Goal: Transaction & Acquisition: Book appointment/travel/reservation

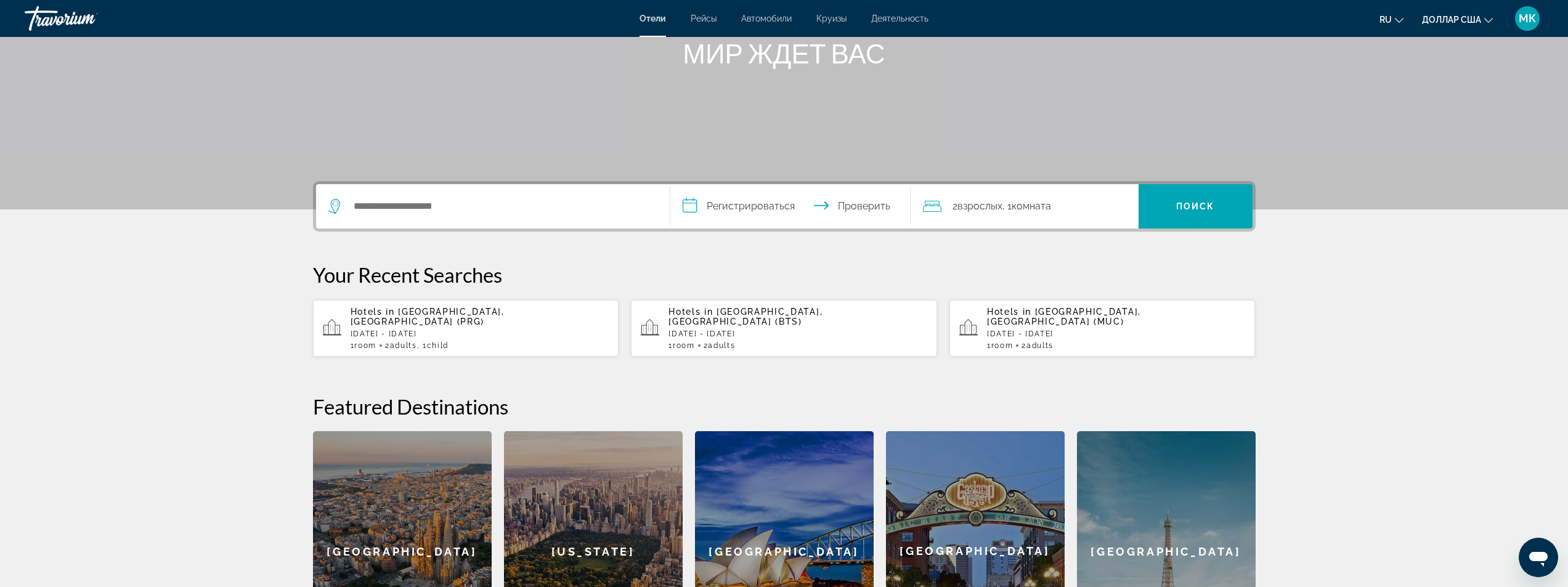
scroll to position [185, 0]
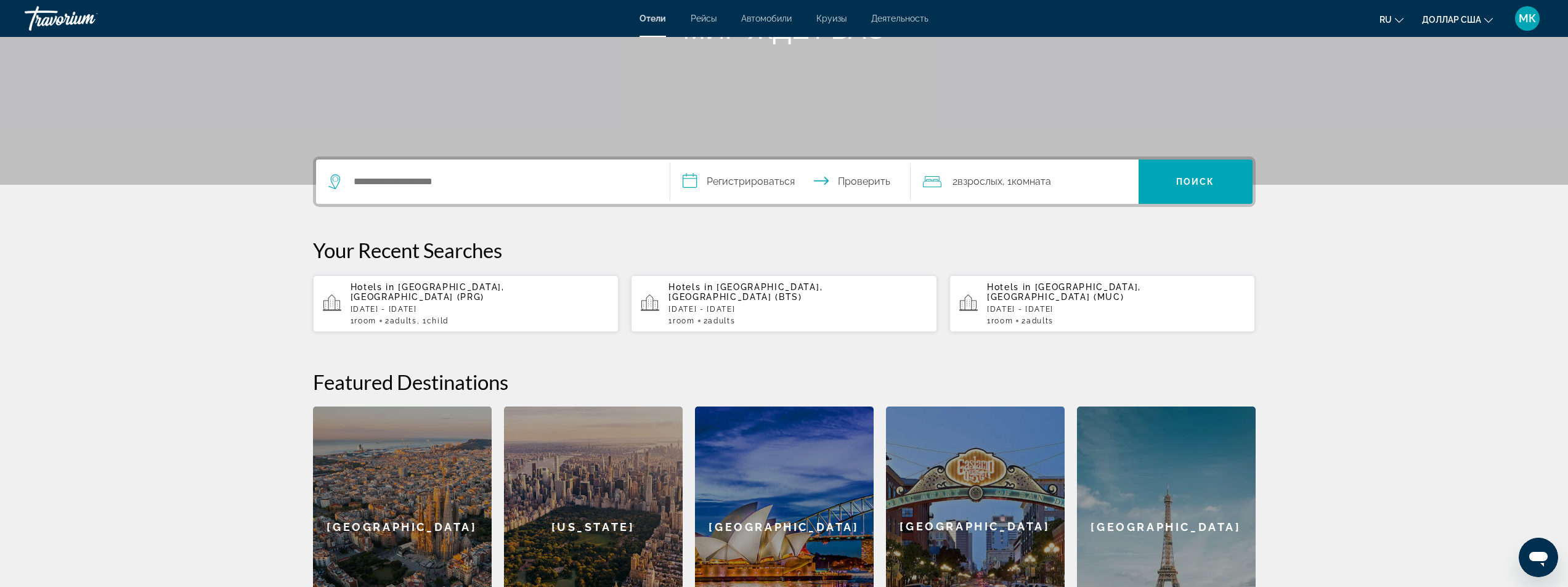
click at [436, 305] on p "[DATE] - [DATE]" at bounding box center [480, 309] width 259 height 9
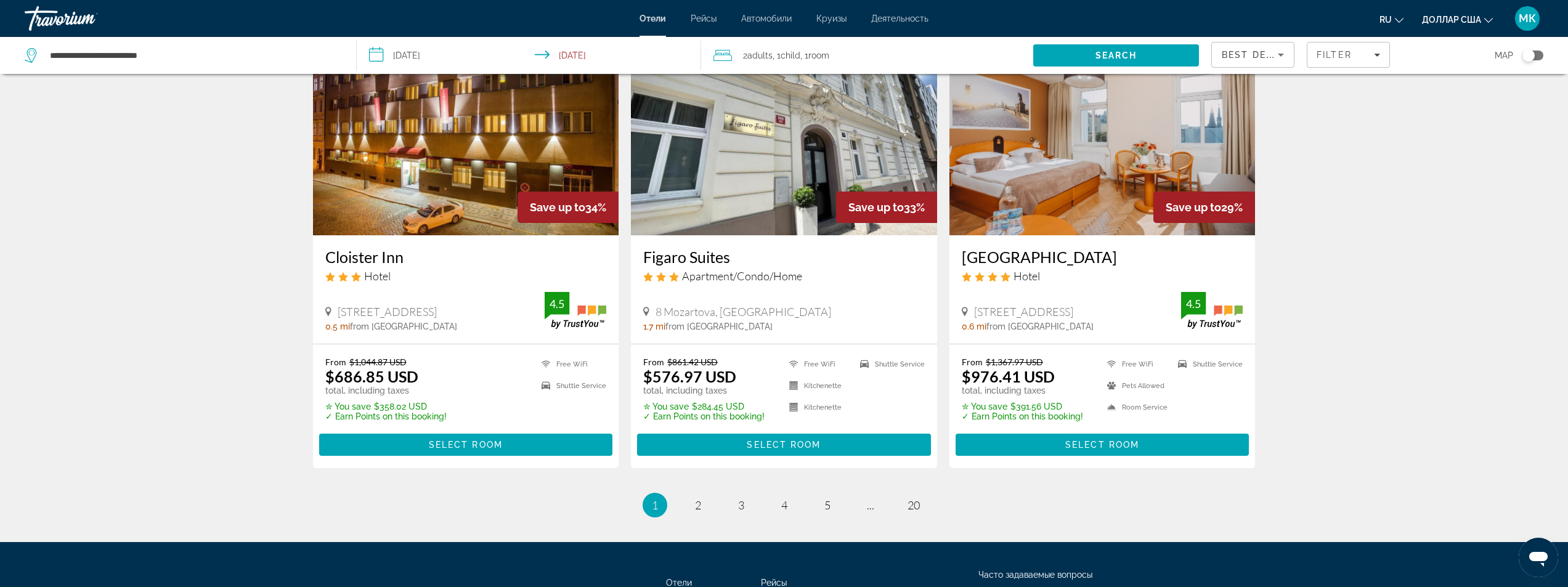
scroll to position [1566, 0]
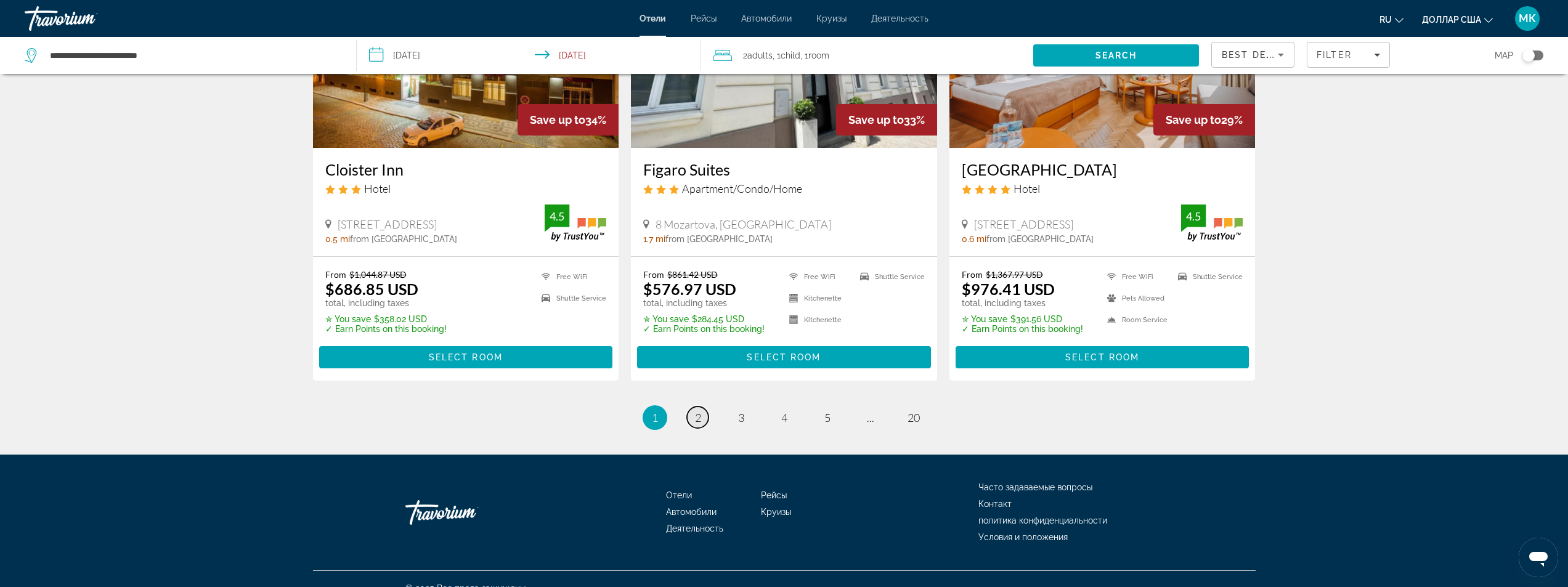
click at [702, 407] on link "page 2" at bounding box center [698, 417] width 22 height 22
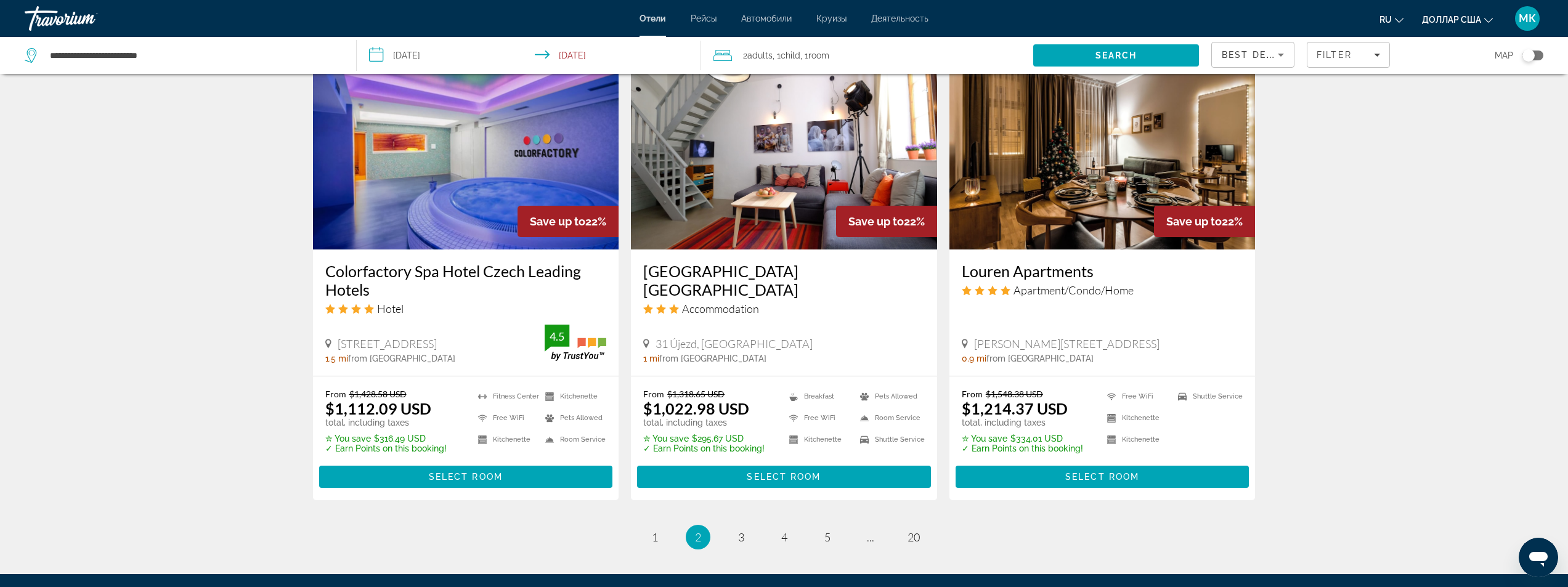
scroll to position [1478, 0]
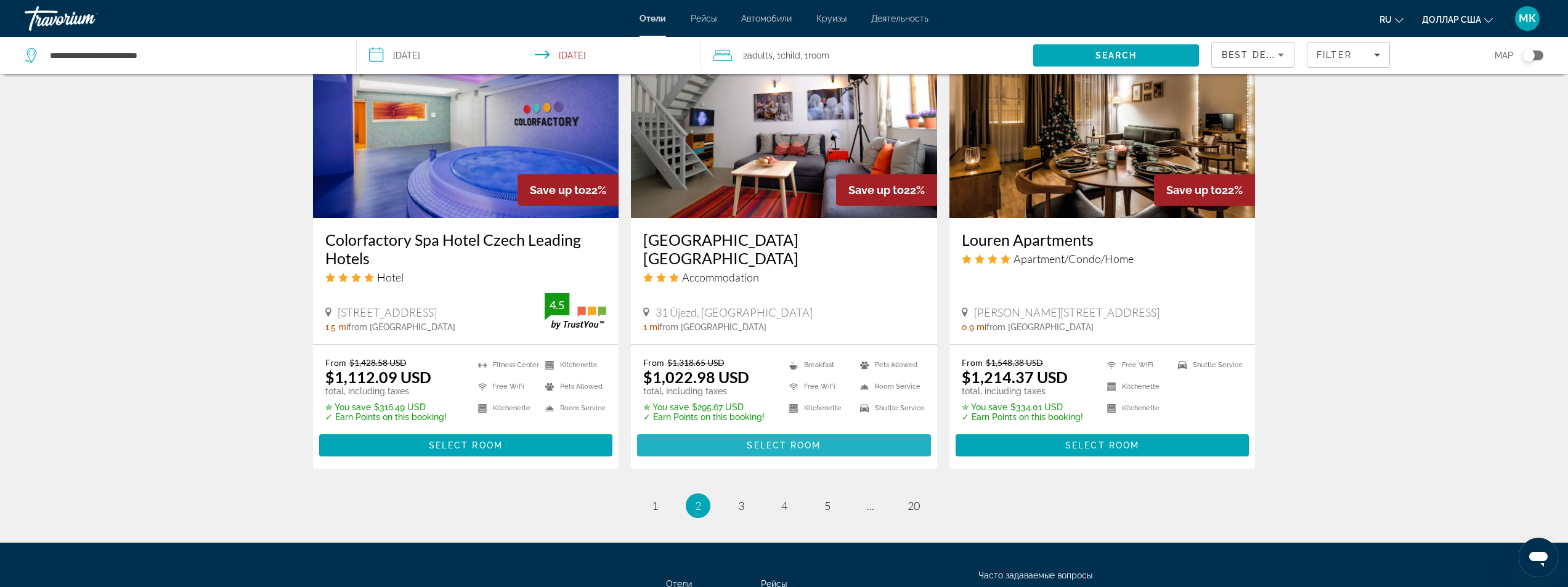
click at [725, 440] on span "Основное содержание" at bounding box center [784, 445] width 294 height 30
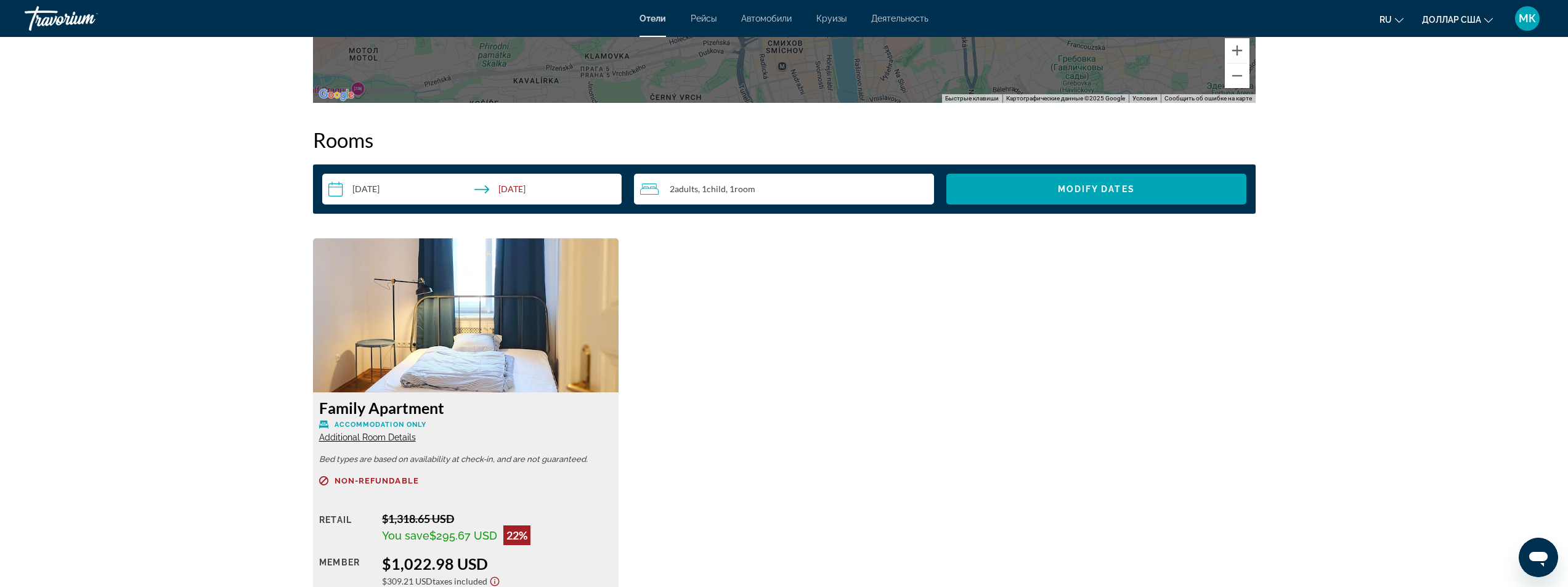
scroll to position [1663, 0]
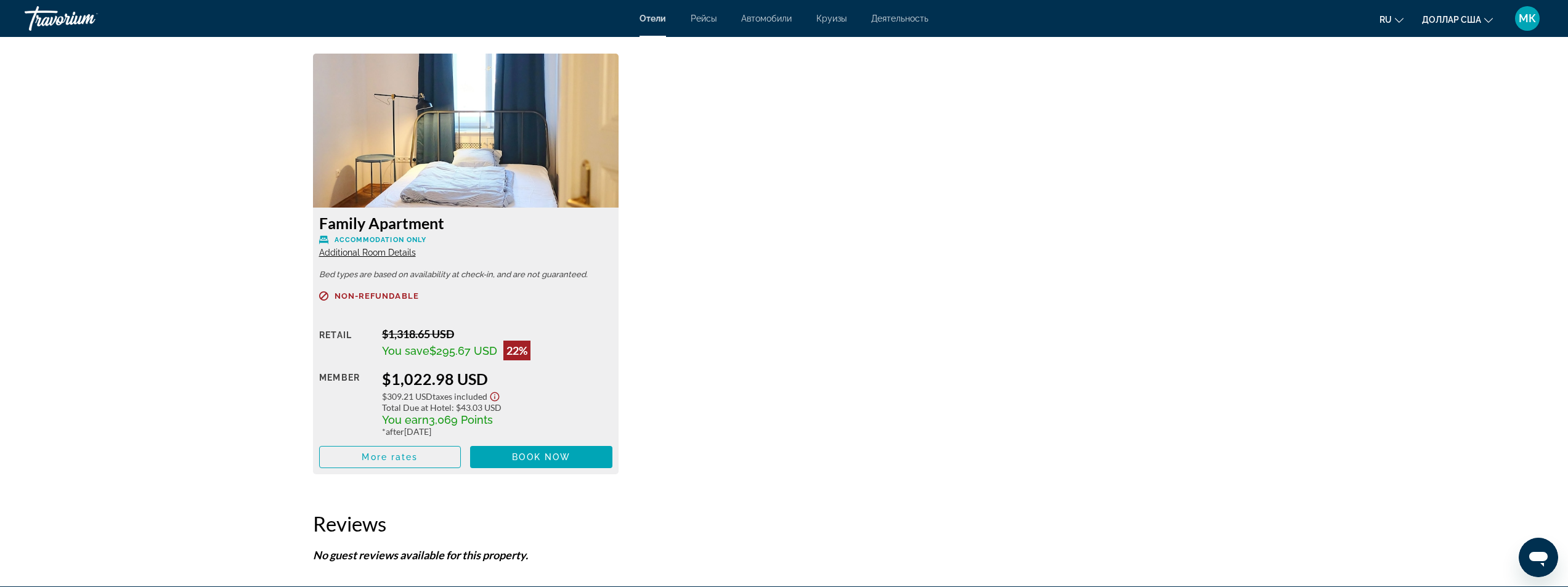
click at [360, 259] on div "Family Apartment Accommodation Only Additional Room Details Bed types are based…" at bounding box center [466, 340] width 306 height 267
click at [362, 251] on span "Additional Room Details" at bounding box center [367, 253] width 97 height 10
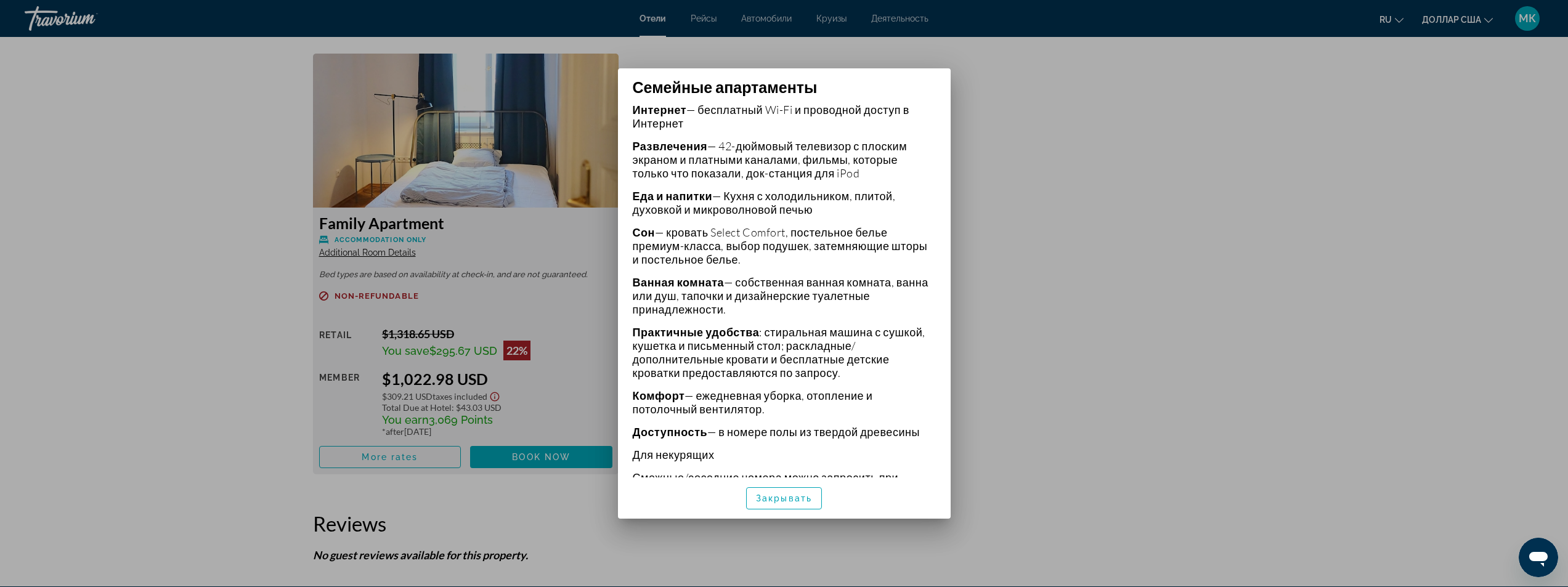
scroll to position [605, 0]
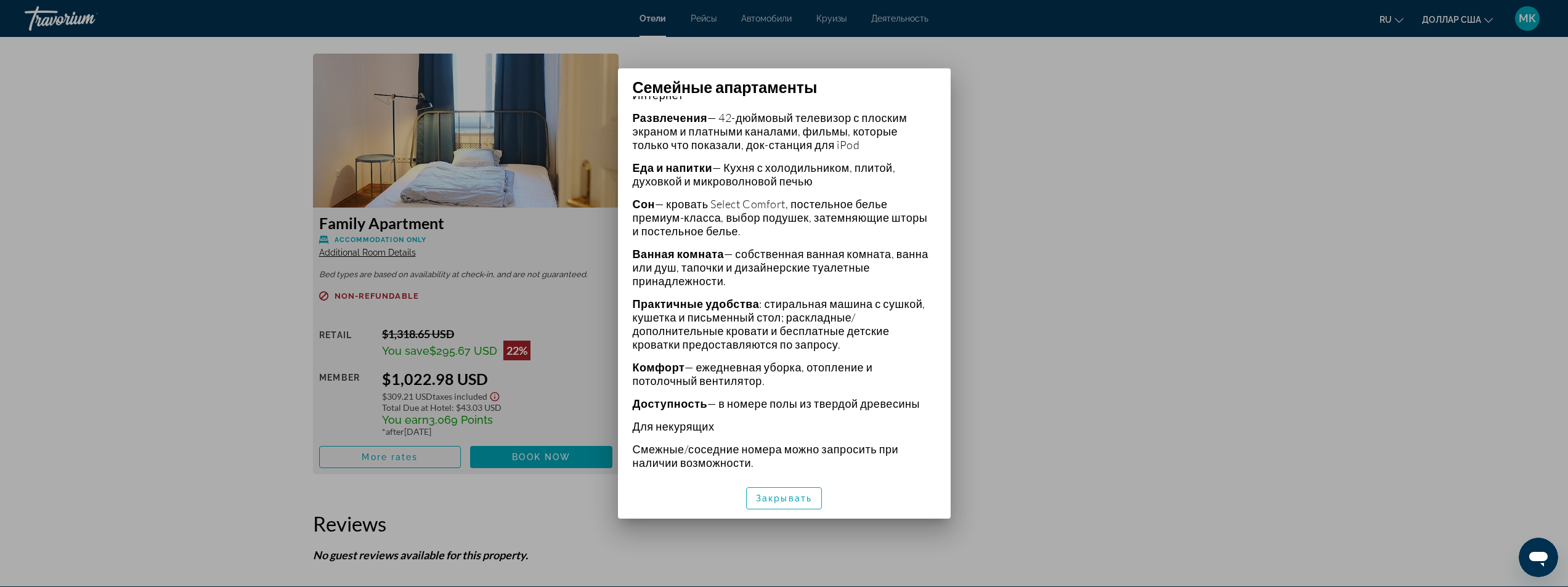
click at [1025, 311] on div at bounding box center [784, 293] width 1568 height 587
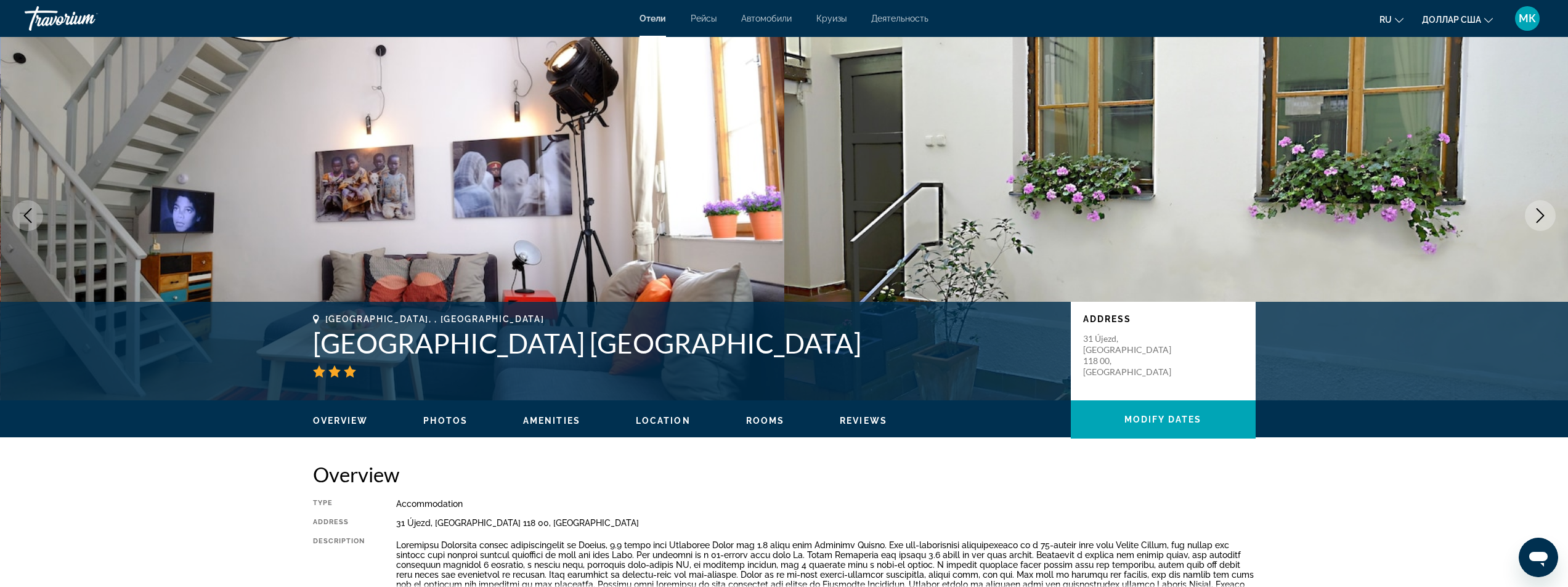
scroll to position [0, 0]
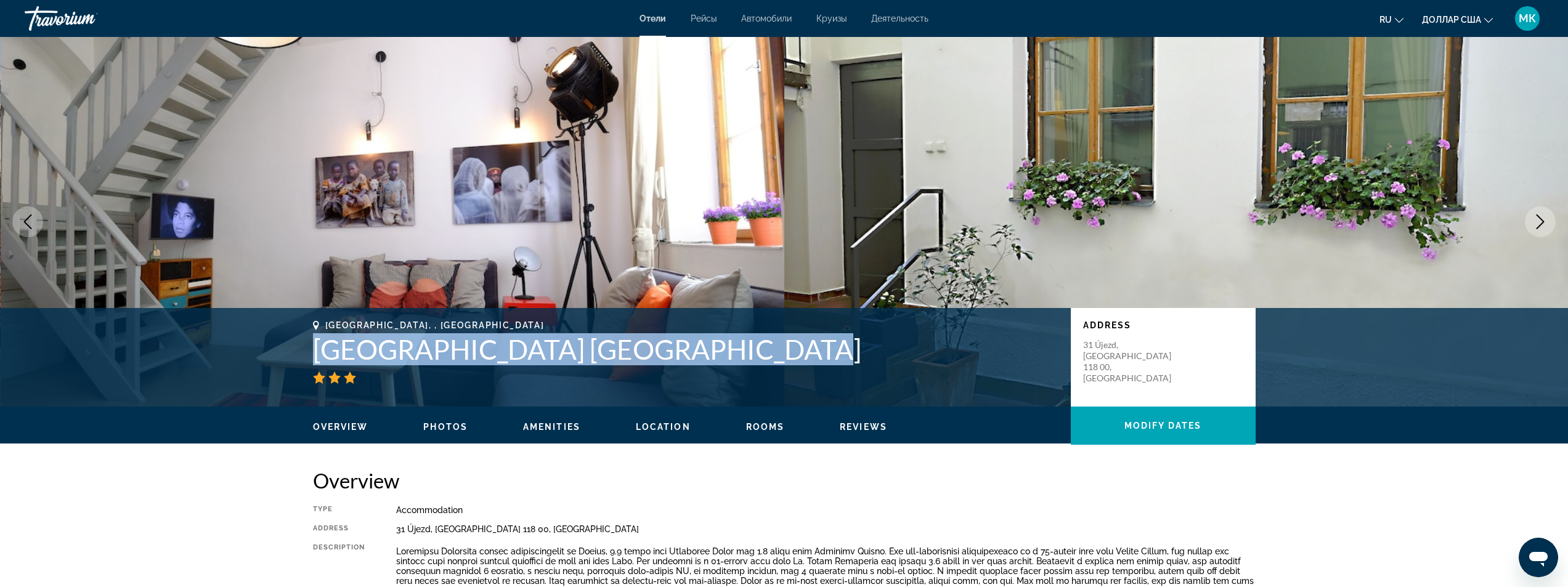
drag, startPoint x: 763, startPoint y: 349, endPoint x: 303, endPoint y: 349, distance: 460.0
click at [303, 349] on div "[GEOGRAPHIC_DATA], , [GEOGRAPHIC_DATA] [GEOGRAPHIC_DATA] Apartments [GEOGRAPHIC…" at bounding box center [785, 357] width 992 height 74
copy h1 "[GEOGRAPHIC_DATA] [GEOGRAPHIC_DATA]"
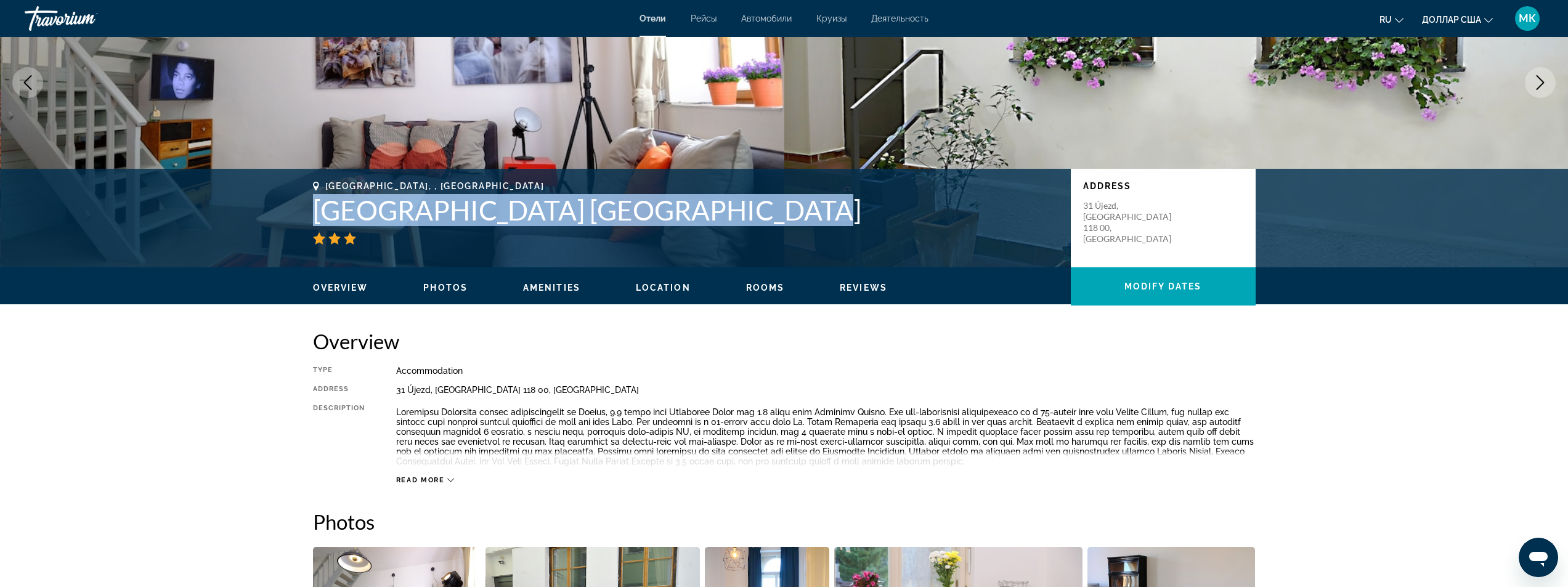
scroll to position [185, 0]
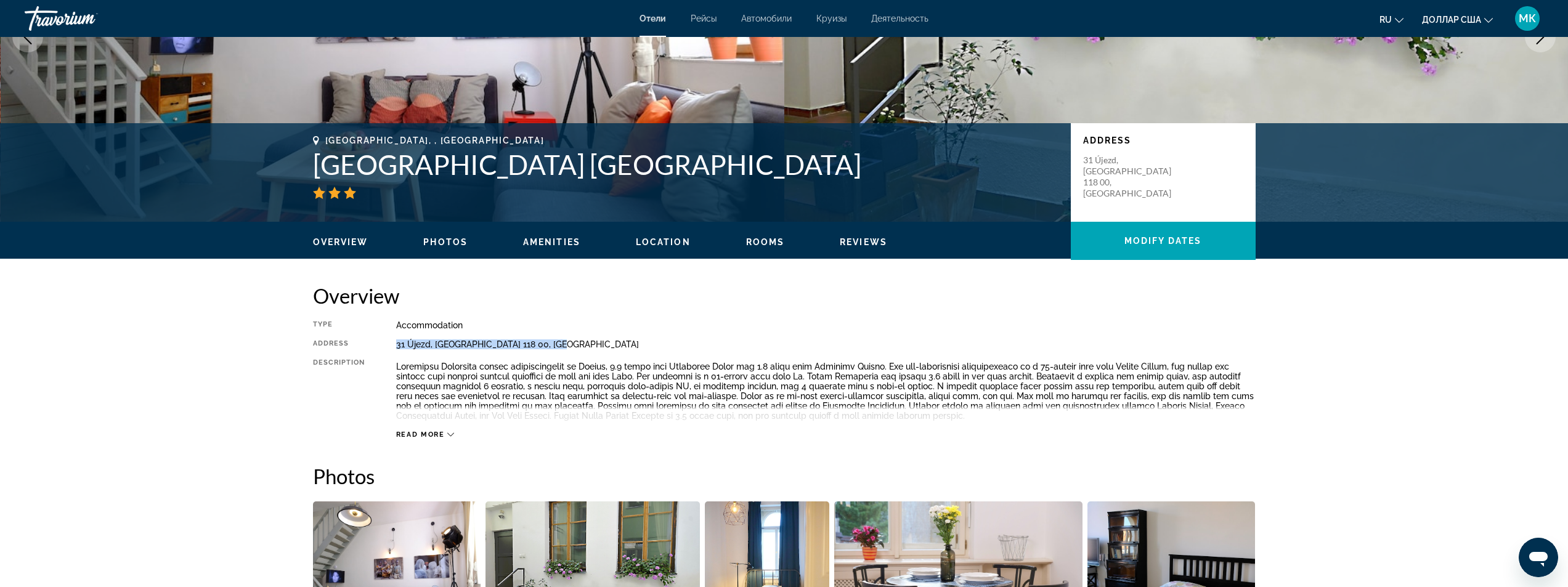
drag, startPoint x: 556, startPoint y: 349, endPoint x: 397, endPoint y: 345, distance: 159.1
click at [397, 345] on div "Type Accommodation Address [STREET_ADDRESS] Description Read more" at bounding box center [784, 380] width 943 height 119
copy div "31 Újezd, [GEOGRAPHIC_DATA] 118 00, [GEOGRAPHIC_DATA]"
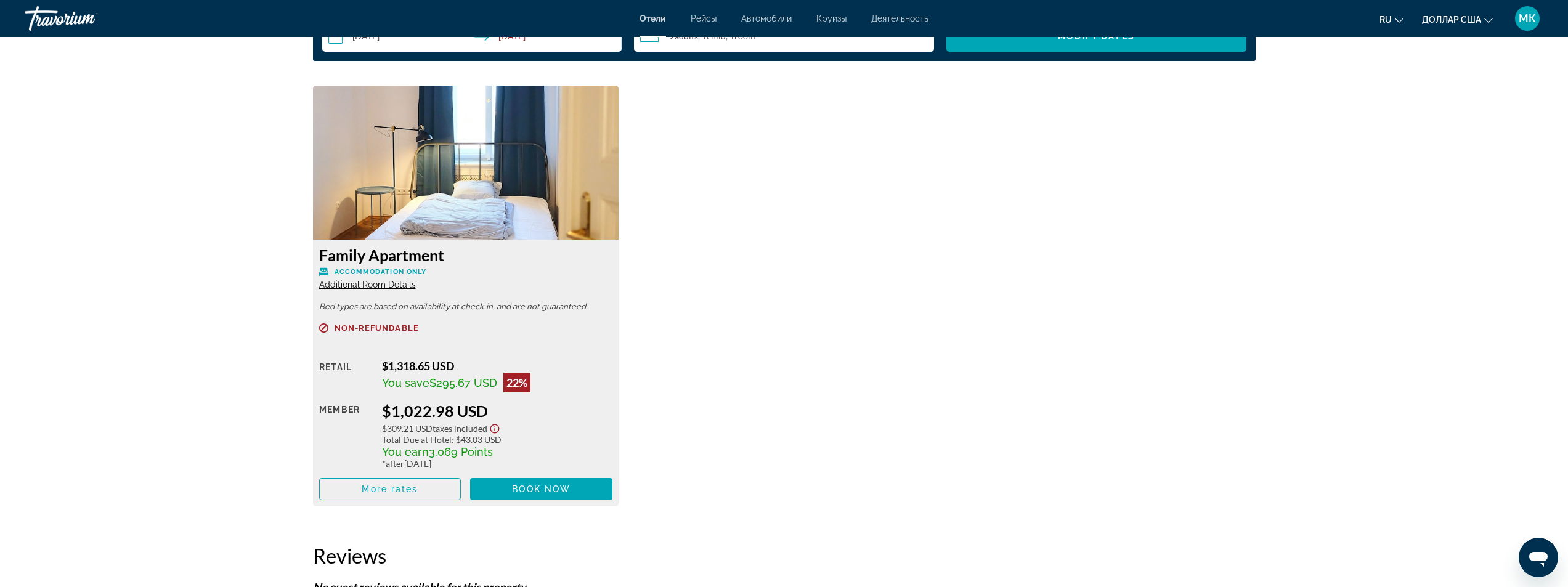
scroll to position [1663, 0]
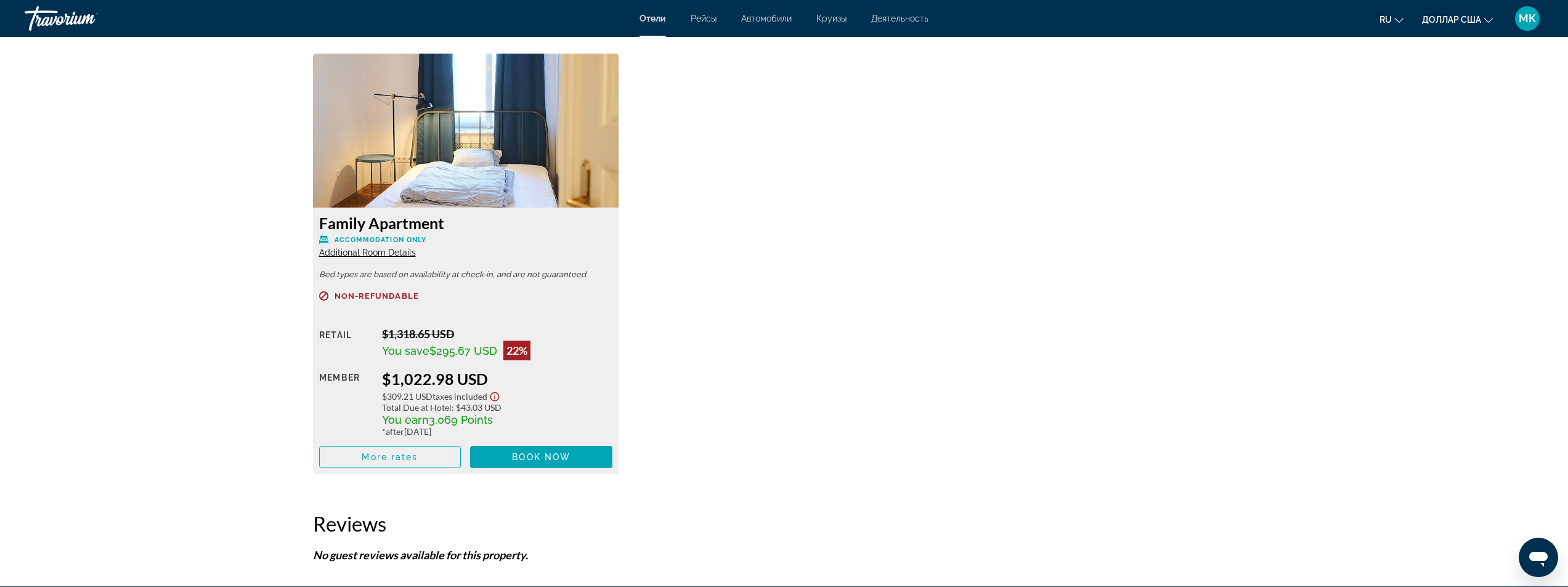
click at [364, 249] on span "Additional Room Details" at bounding box center [367, 253] width 97 height 10
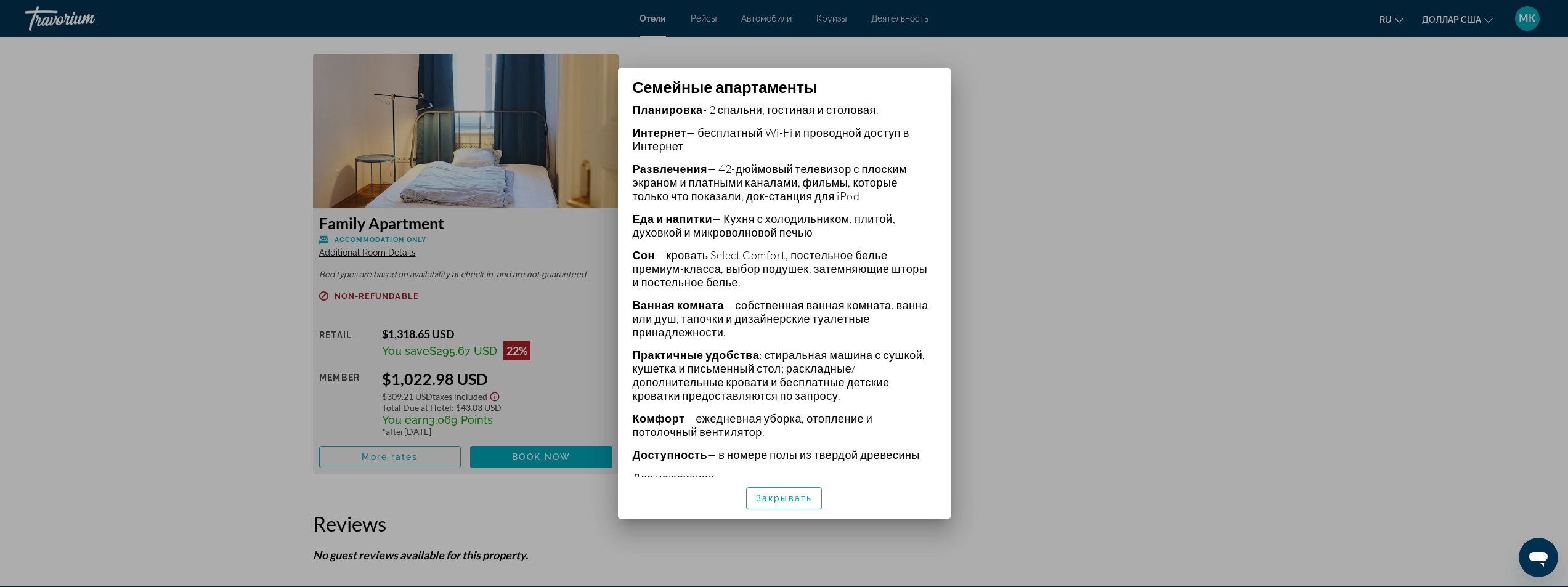
scroll to position [369, 0]
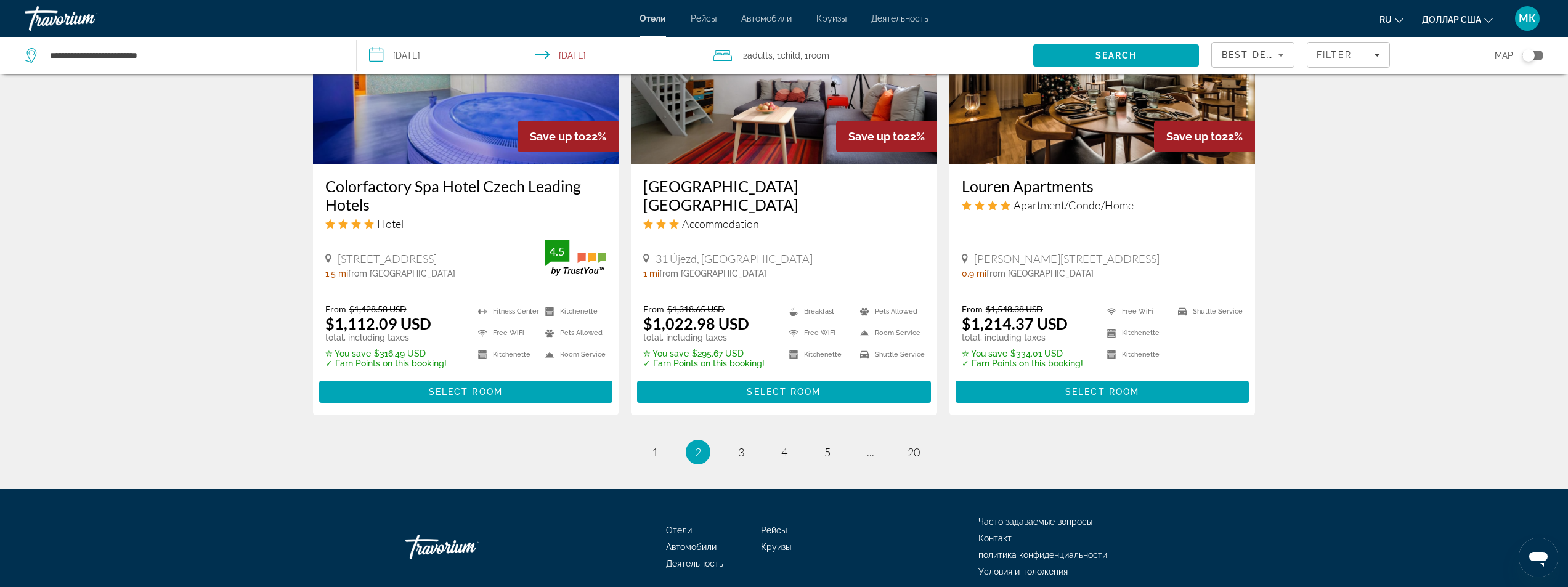
scroll to position [1584, 0]
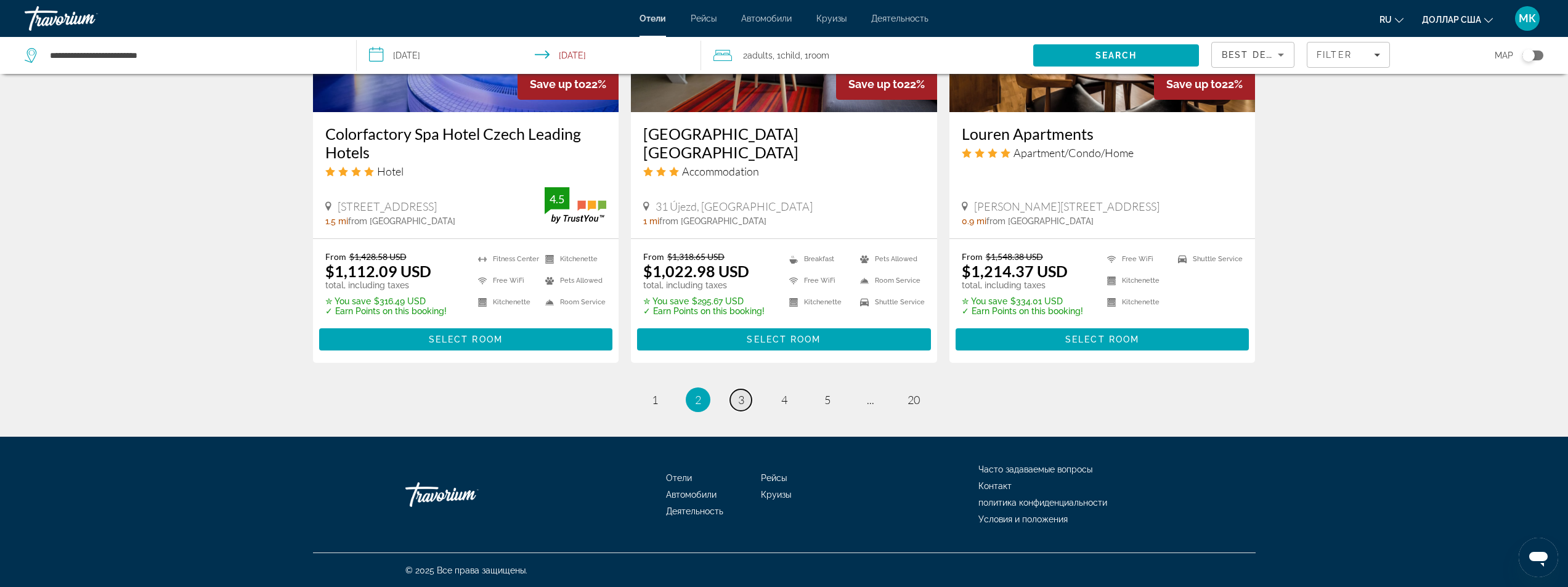
click at [743, 396] on span "3" at bounding box center [741, 400] width 6 height 14
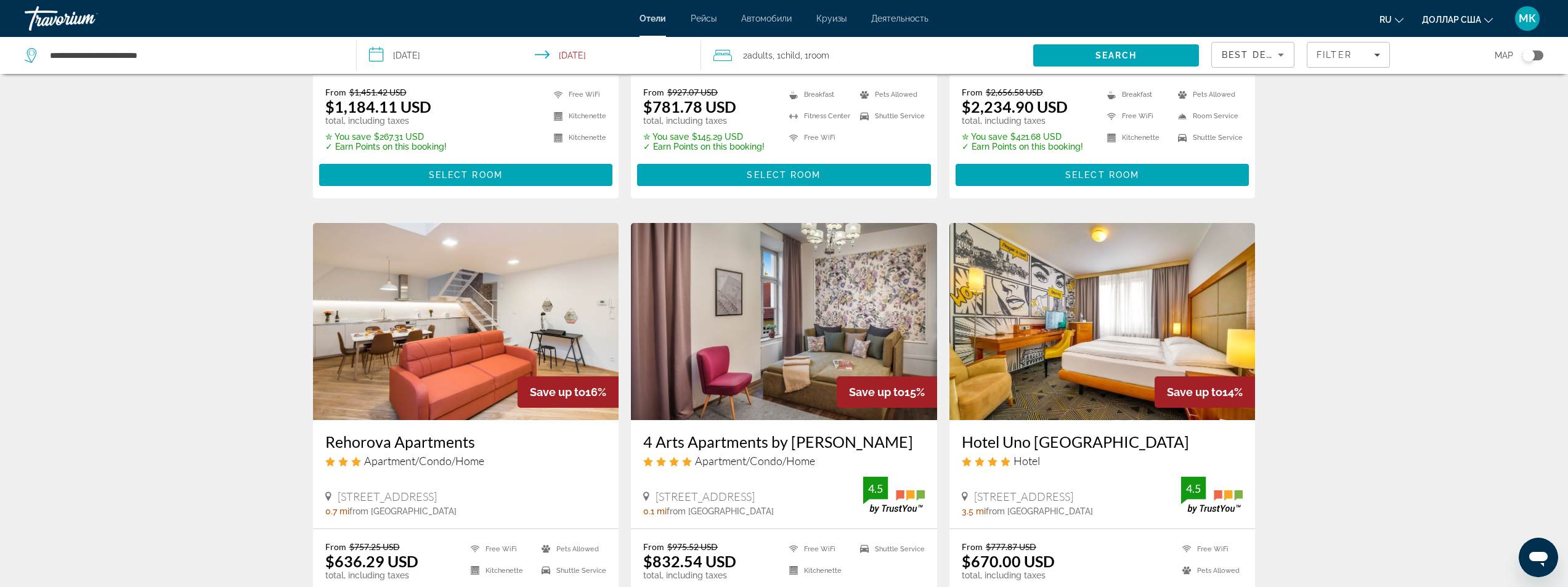
scroll to position [1478, 0]
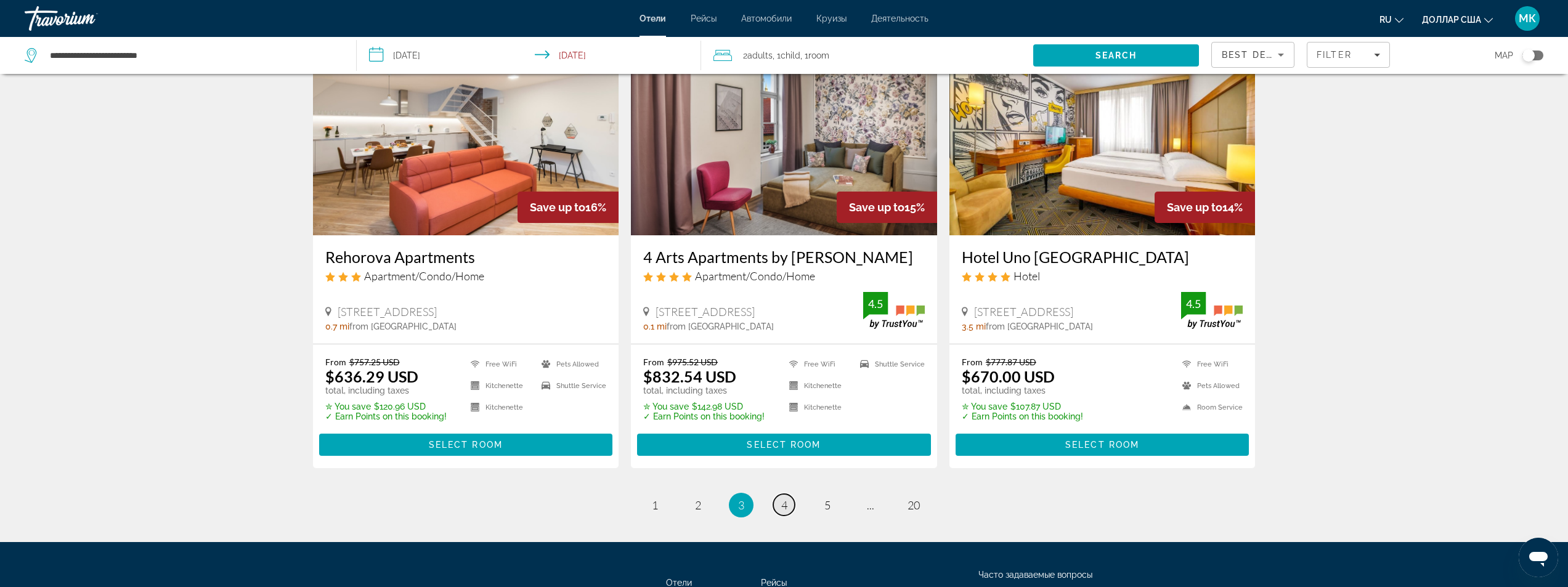
click at [789, 494] on link "page 4" at bounding box center [784, 505] width 22 height 22
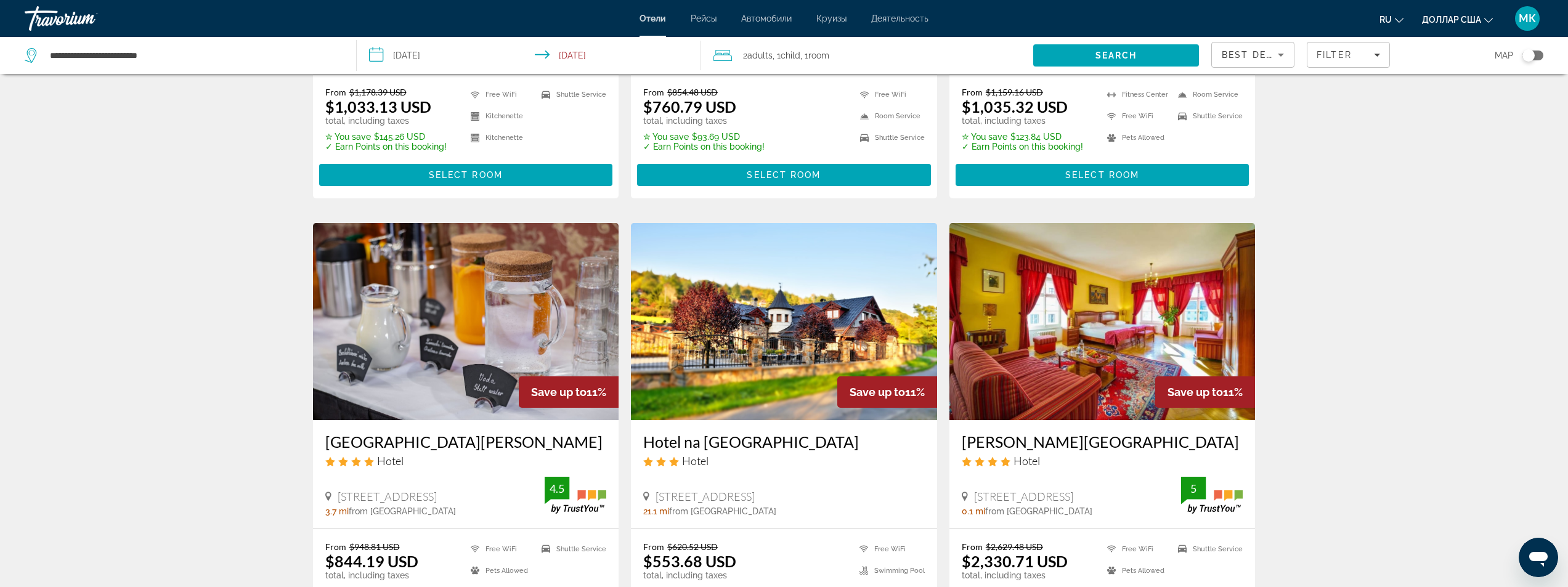
scroll to position [1478, 0]
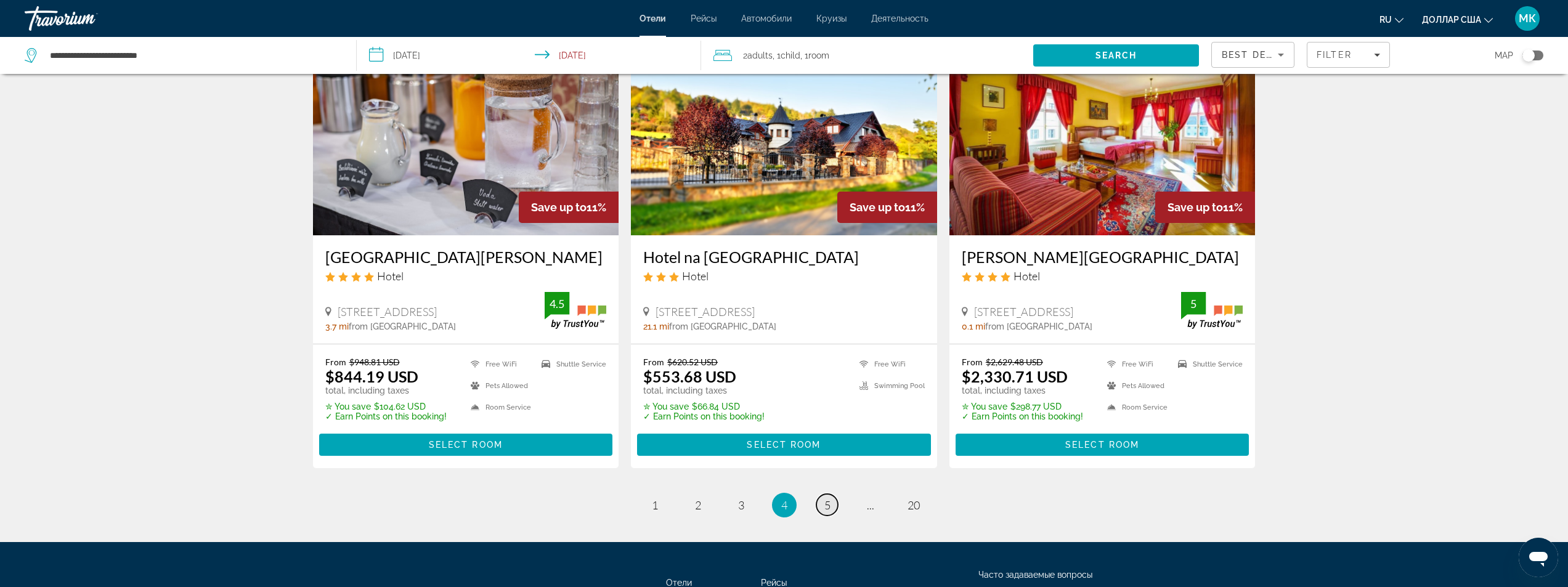
click at [825, 499] on span "5" at bounding box center [827, 505] width 6 height 14
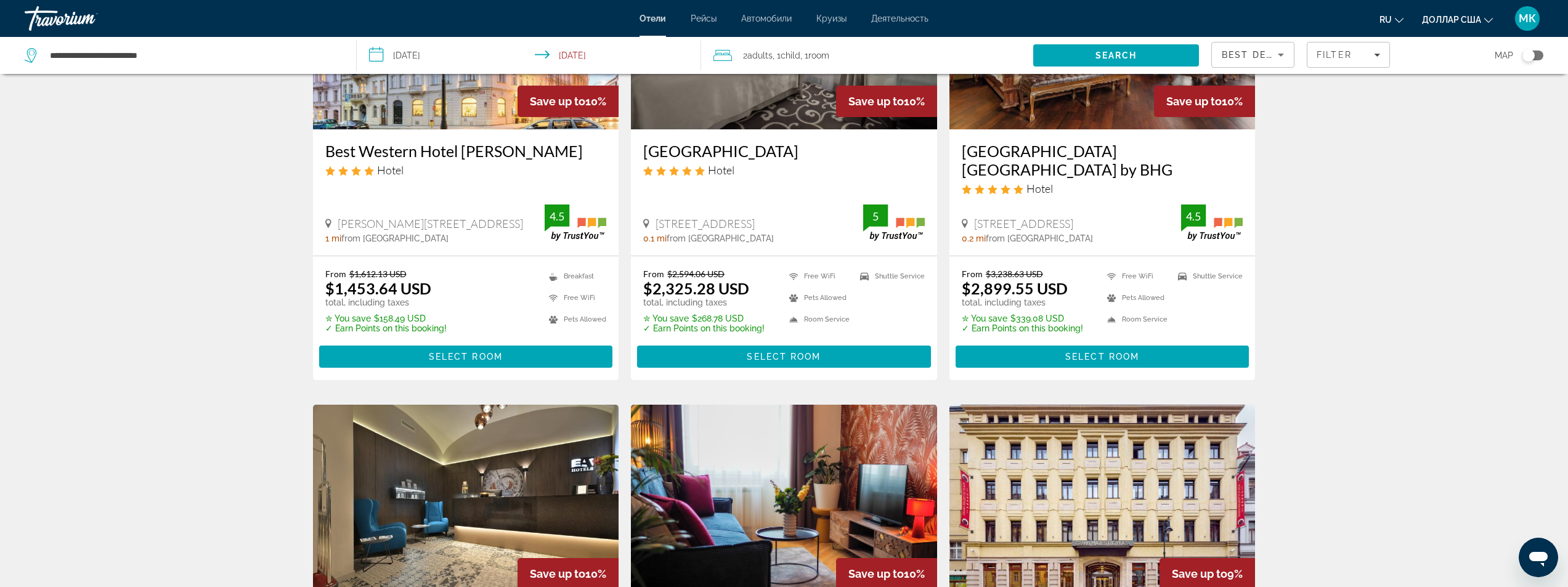
scroll to position [369, 0]
